Goal: Transaction & Acquisition: Purchase product/service

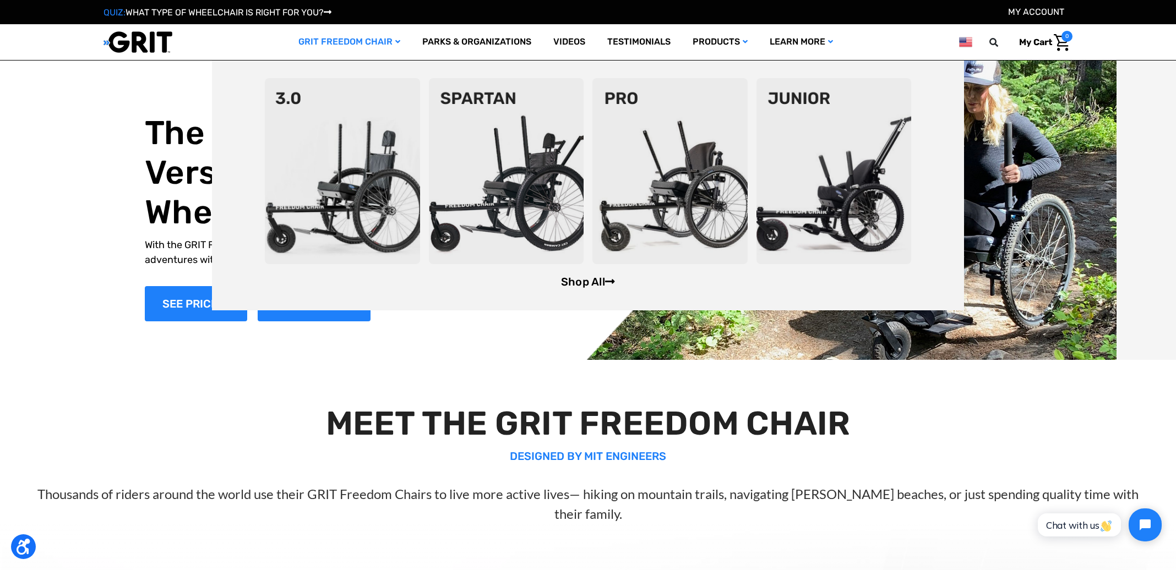
click at [581, 286] on link "Shop All" at bounding box center [588, 281] width 54 height 13
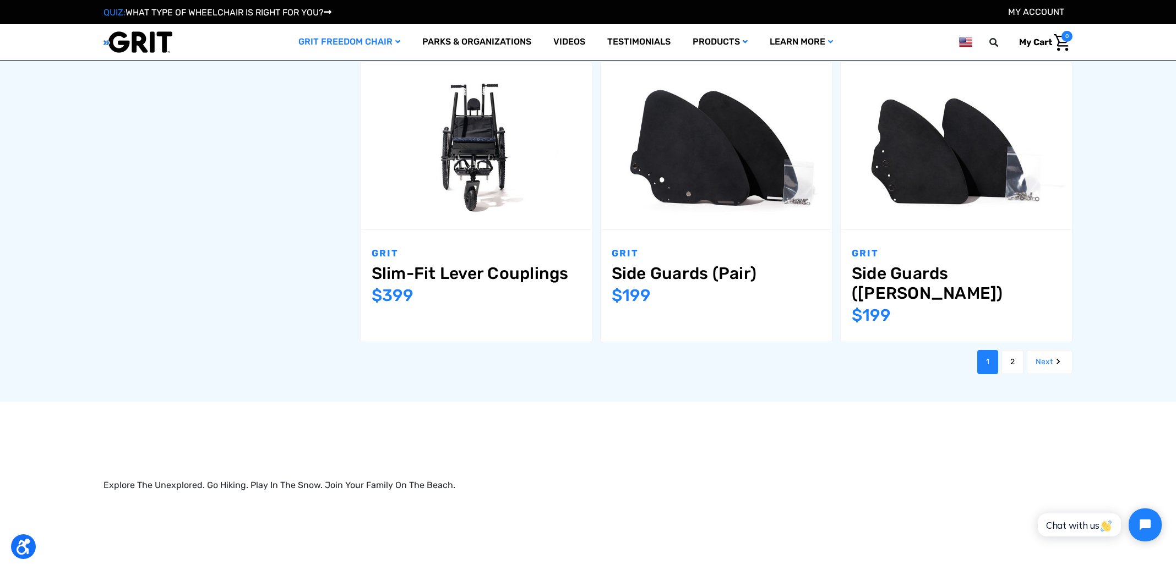
scroll to position [1391, 0]
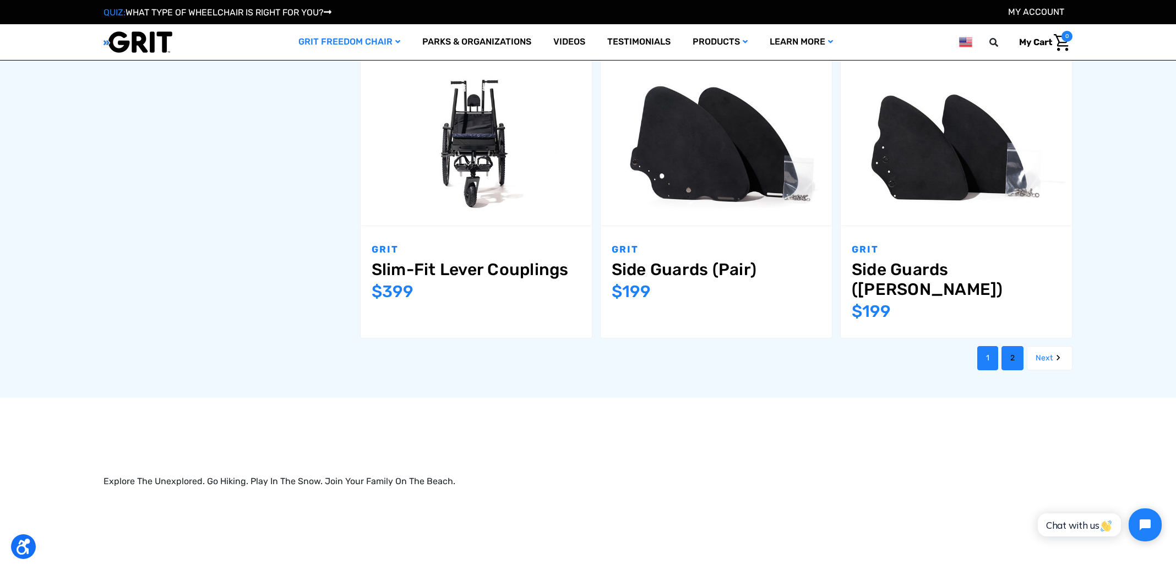
click at [1010, 346] on link "2" at bounding box center [1012, 358] width 22 height 24
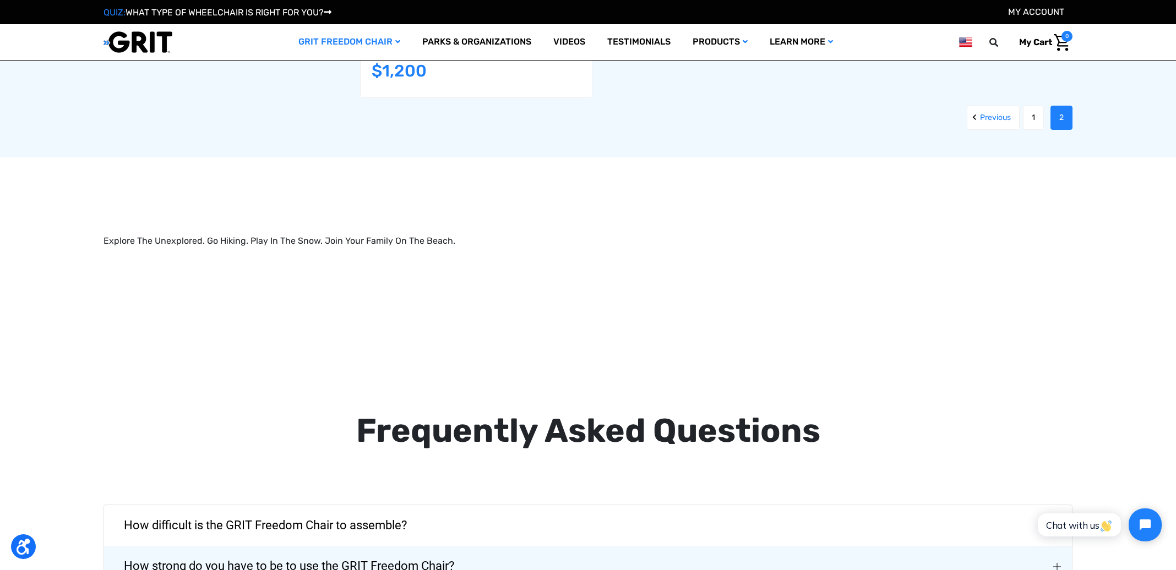
scroll to position [1581, 0]
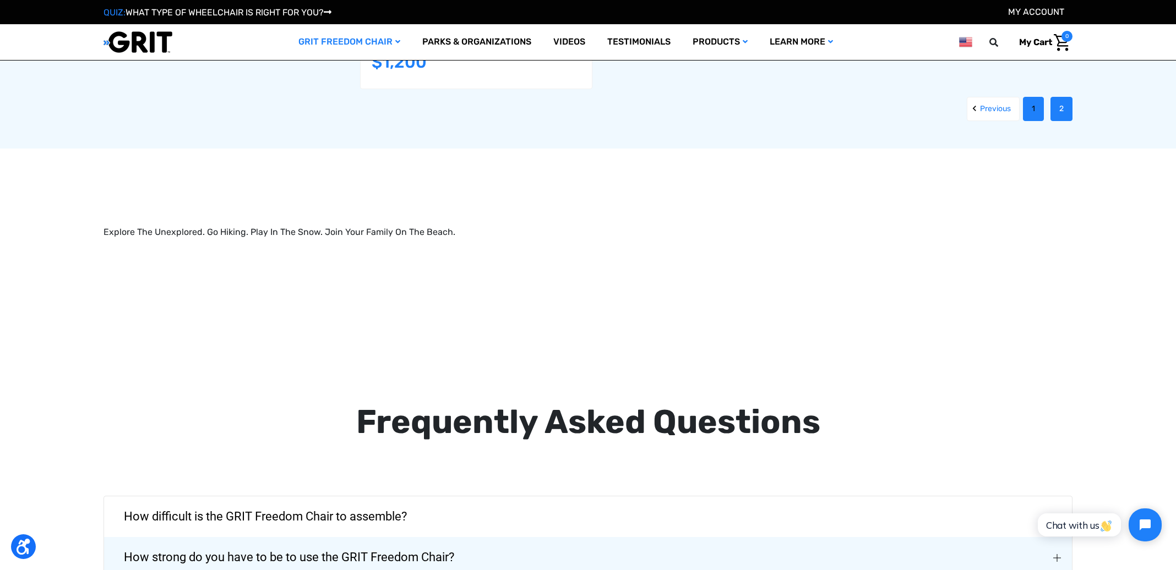
click at [1034, 111] on link "1" at bounding box center [1033, 109] width 21 height 24
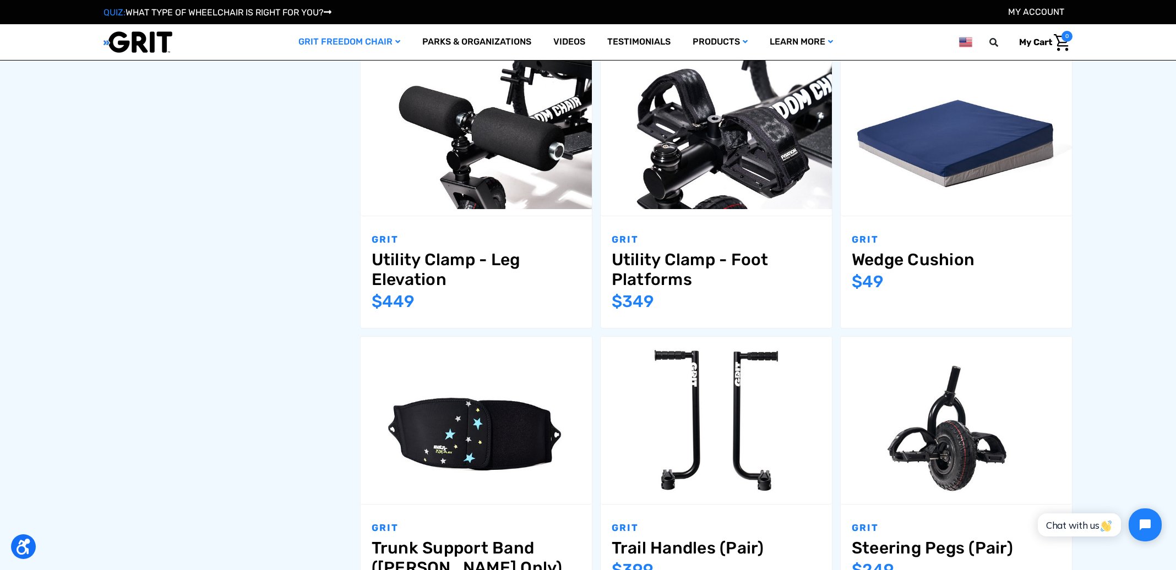
scroll to position [831, 0]
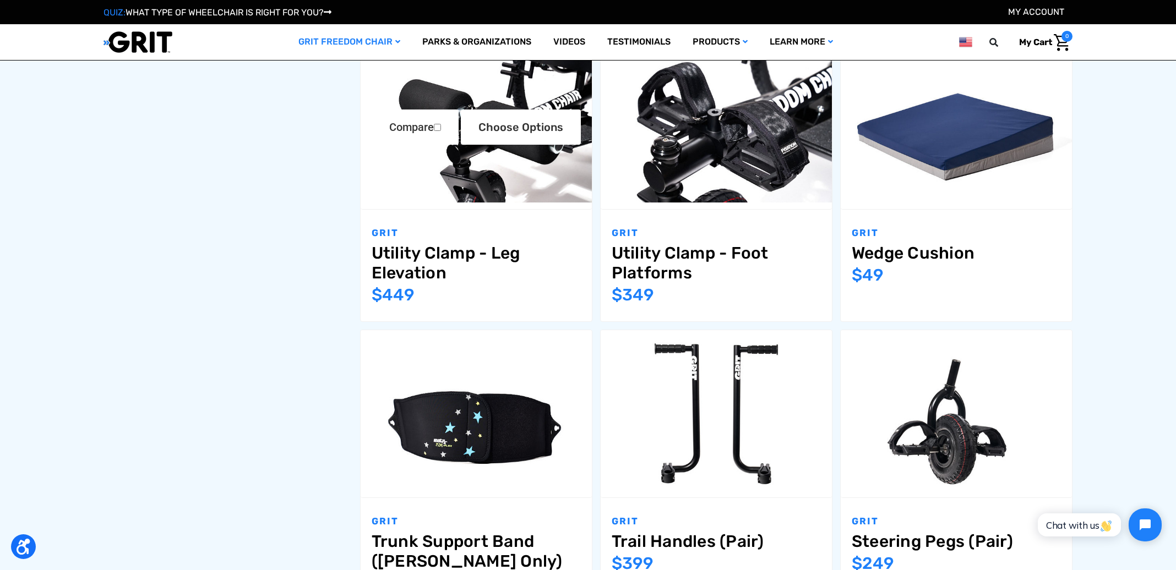
click at [452, 252] on link "Utility Clamp - Leg Elevation" at bounding box center [476, 263] width 209 height 40
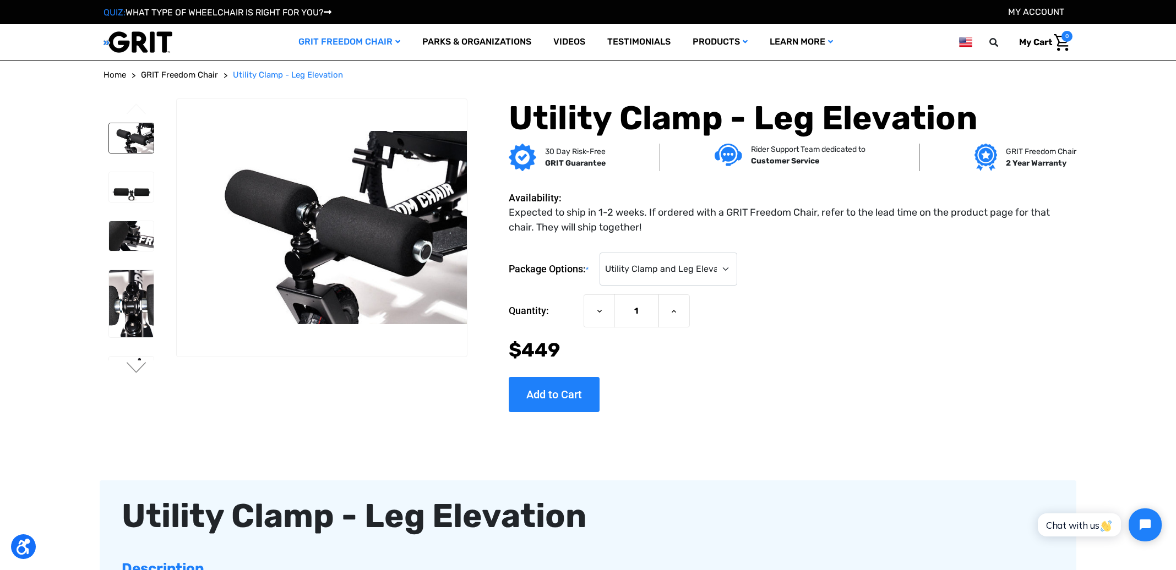
click at [135, 146] on img at bounding box center [131, 138] width 45 height 30
click at [128, 179] on img at bounding box center [131, 187] width 45 height 30
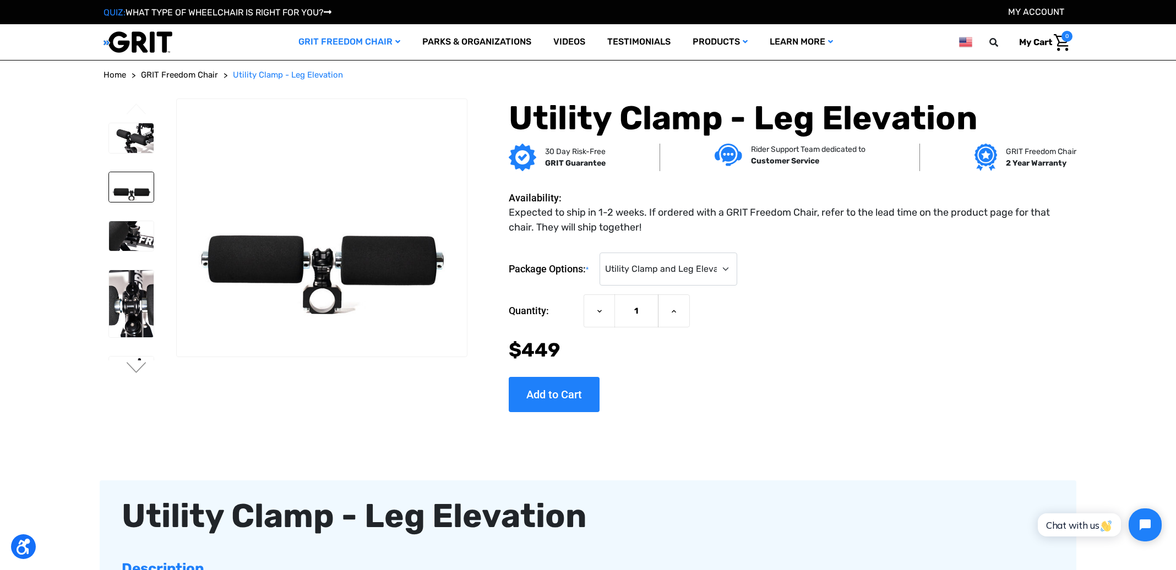
click at [127, 217] on li at bounding box center [130, 236] width 54 height 41
click at [137, 241] on img at bounding box center [131, 236] width 45 height 30
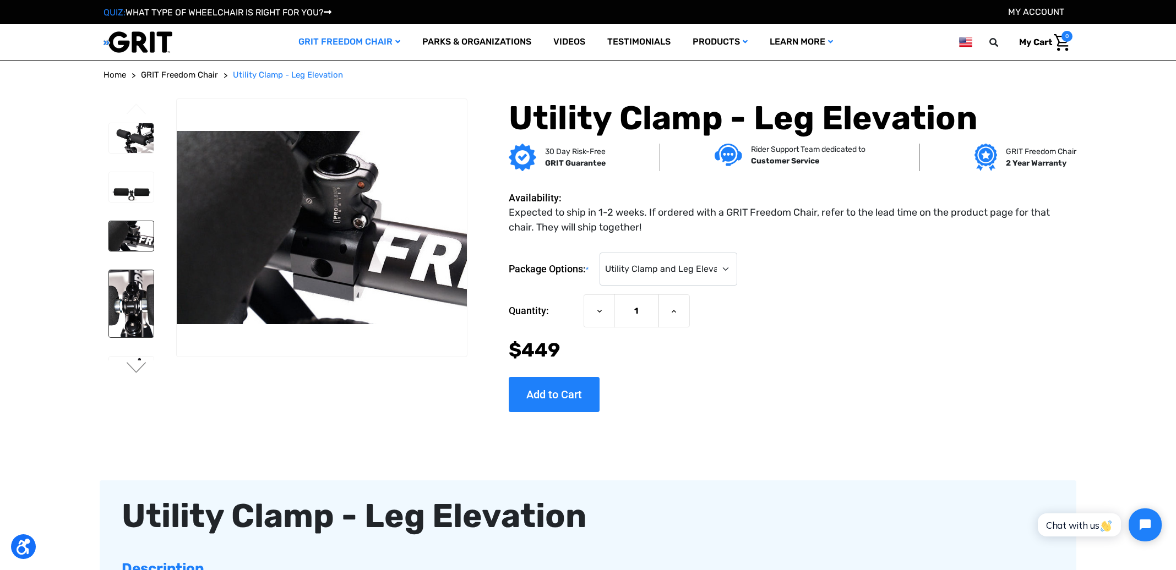
click at [128, 305] on img at bounding box center [131, 303] width 45 height 67
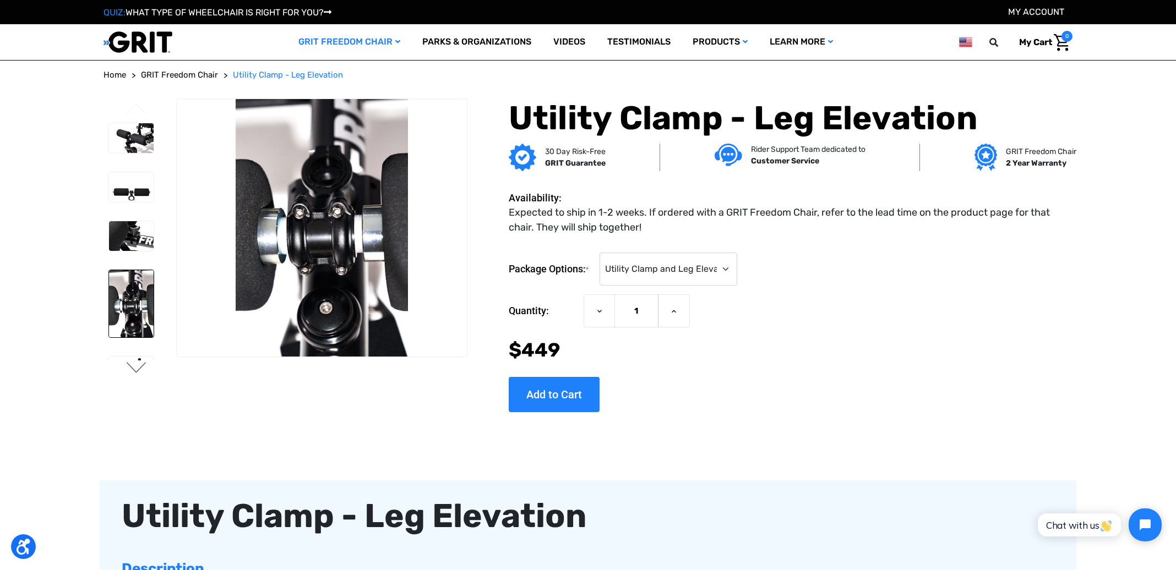
click at [136, 364] on button "Next" at bounding box center [136, 368] width 23 height 13
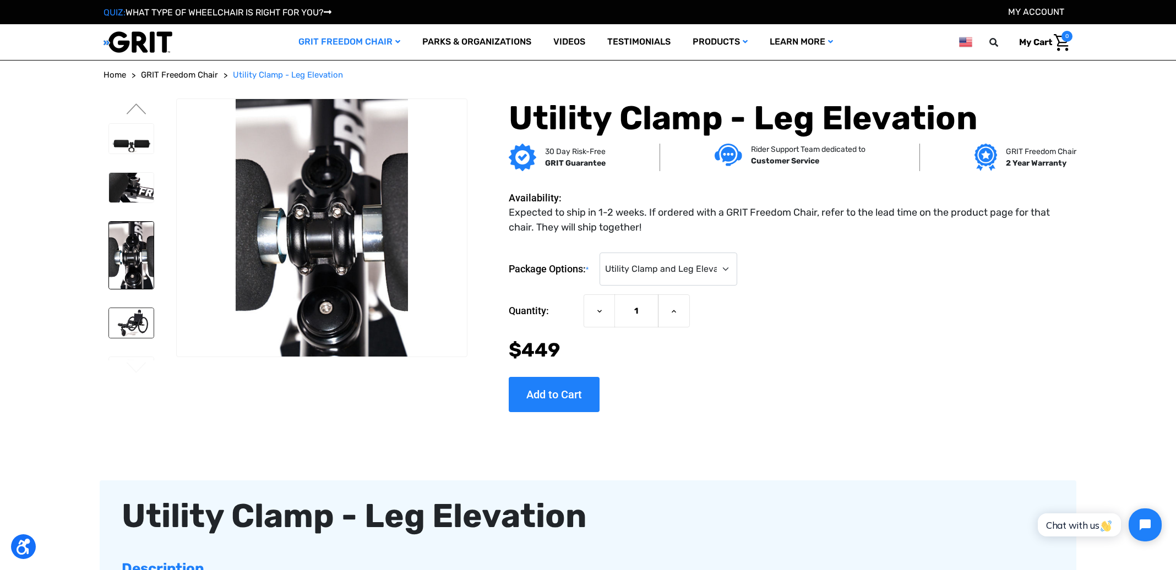
click at [138, 323] on img at bounding box center [131, 323] width 45 height 30
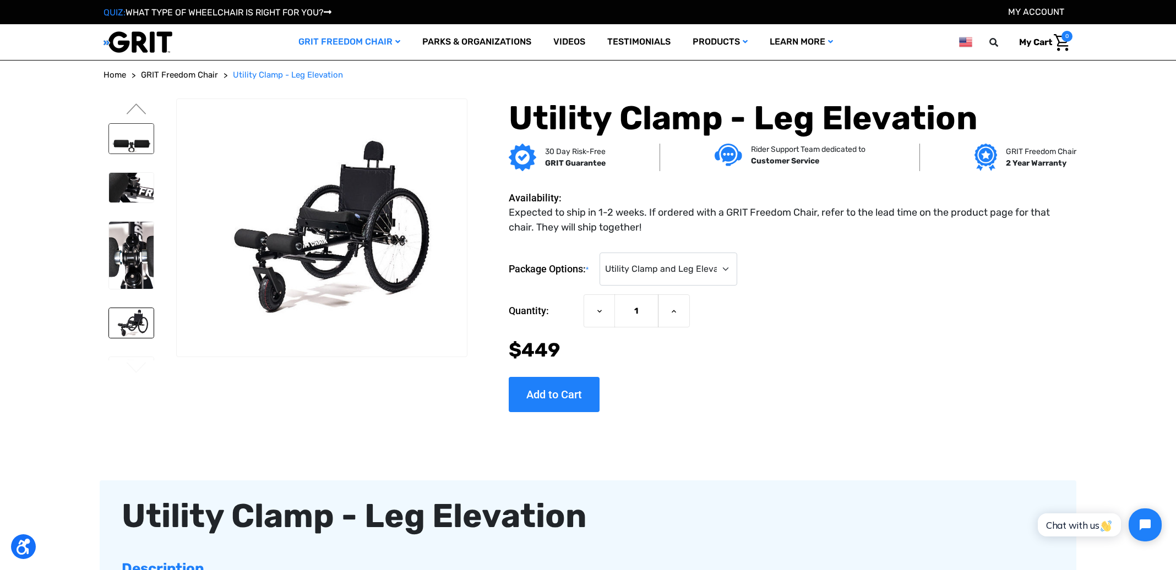
click at [133, 129] on img at bounding box center [131, 139] width 45 height 30
